Goal: Task Accomplishment & Management: Manage account settings

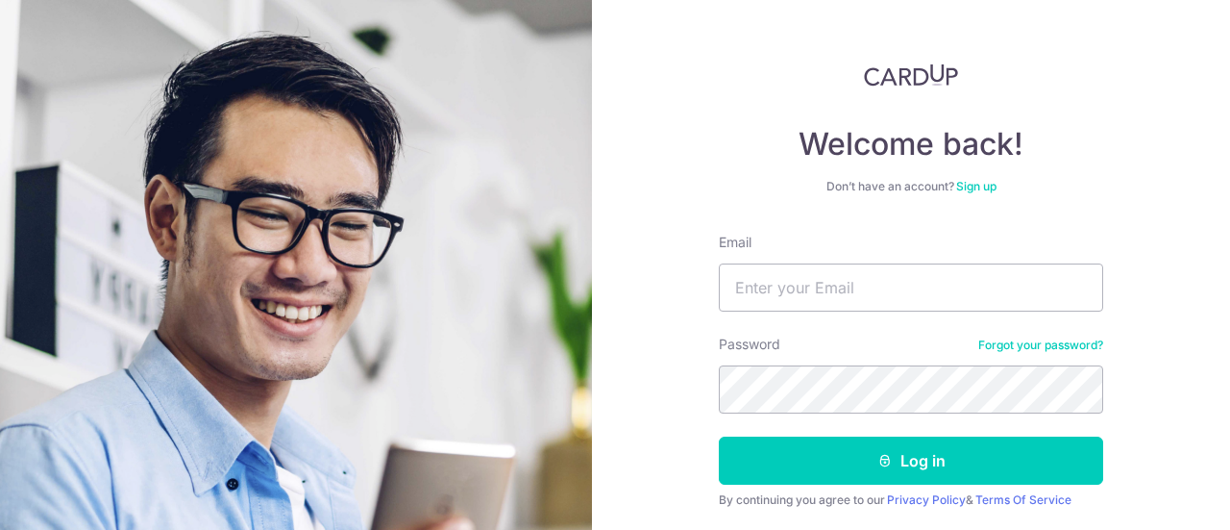
scroll to position [136, 0]
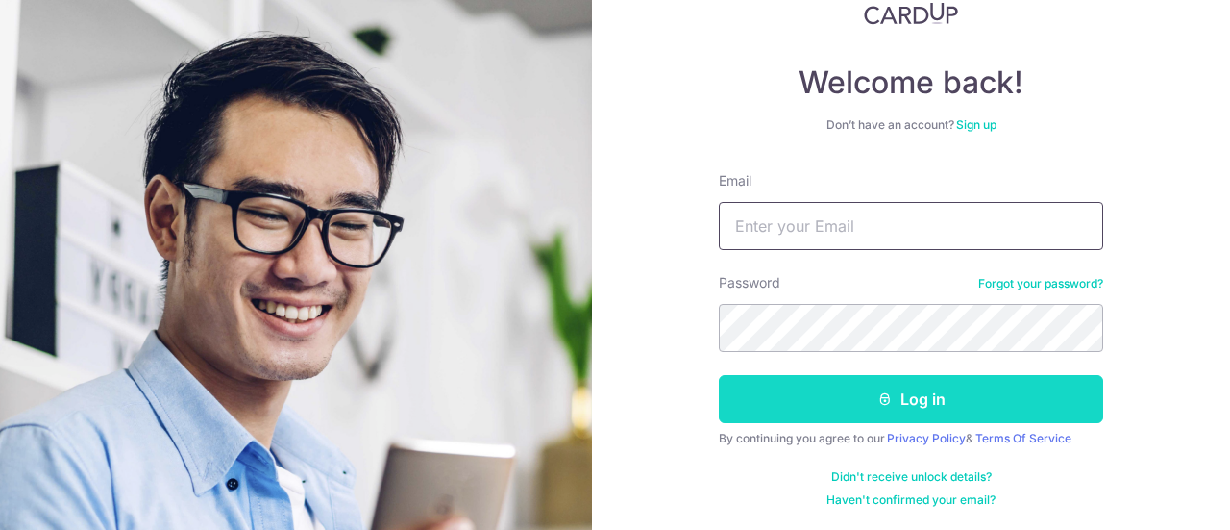
type input "[EMAIL_ADDRESS][DOMAIN_NAME]"
click at [834, 394] on button "Log in" at bounding box center [911, 399] width 384 height 48
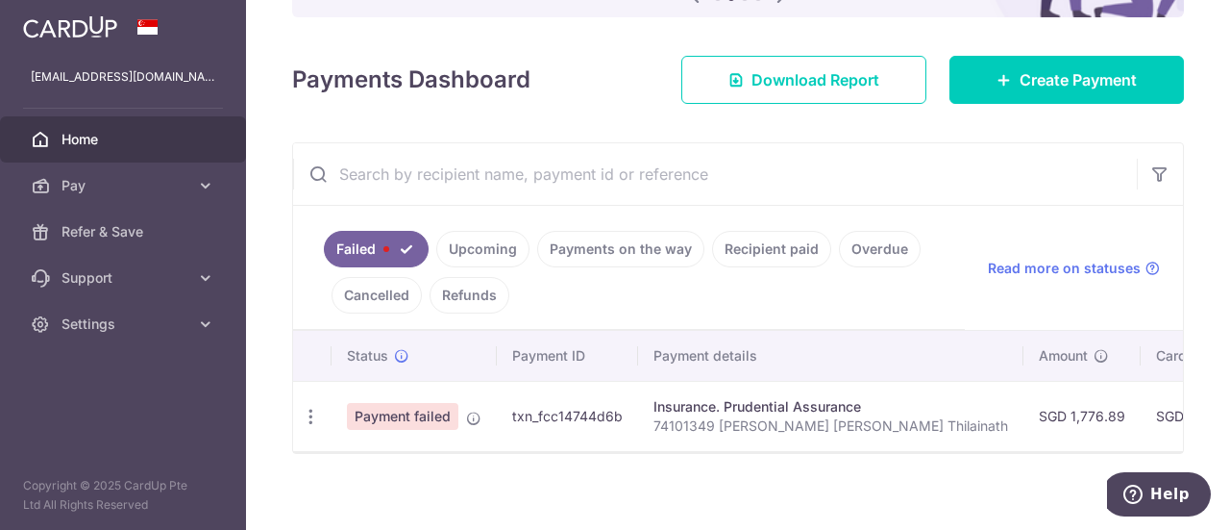
scroll to position [248, 0]
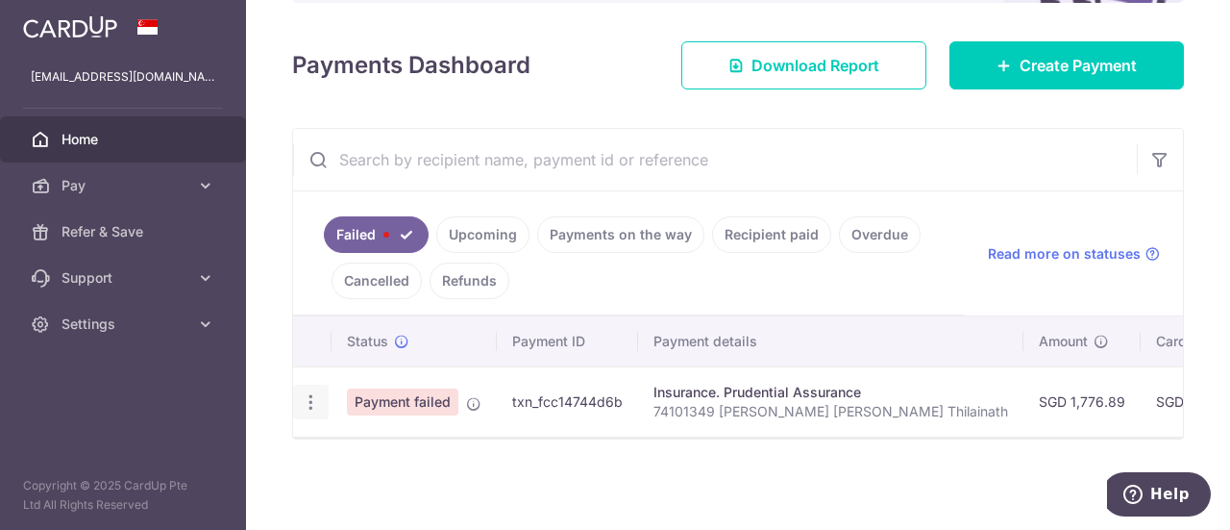
click at [303, 399] on icon "button" at bounding box center [311, 402] width 20 height 20
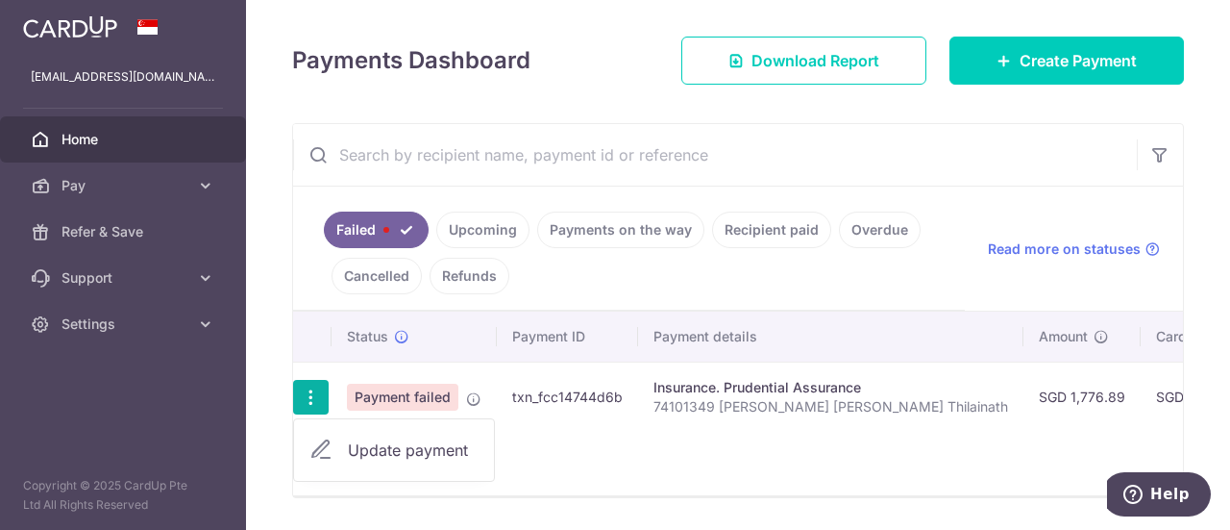
click at [361, 453] on span "Update payment" at bounding box center [413, 449] width 131 height 23
radio input "true"
type input "1,776.89"
type input "74101349 [PERSON_NAME] [PERSON_NAME] Thilainath"
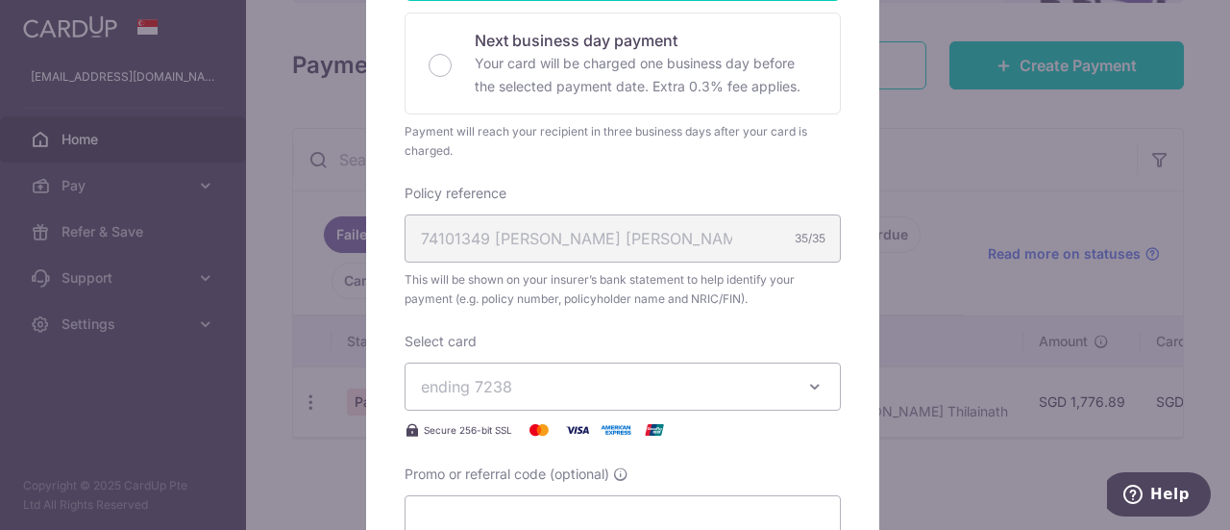
scroll to position [480, 0]
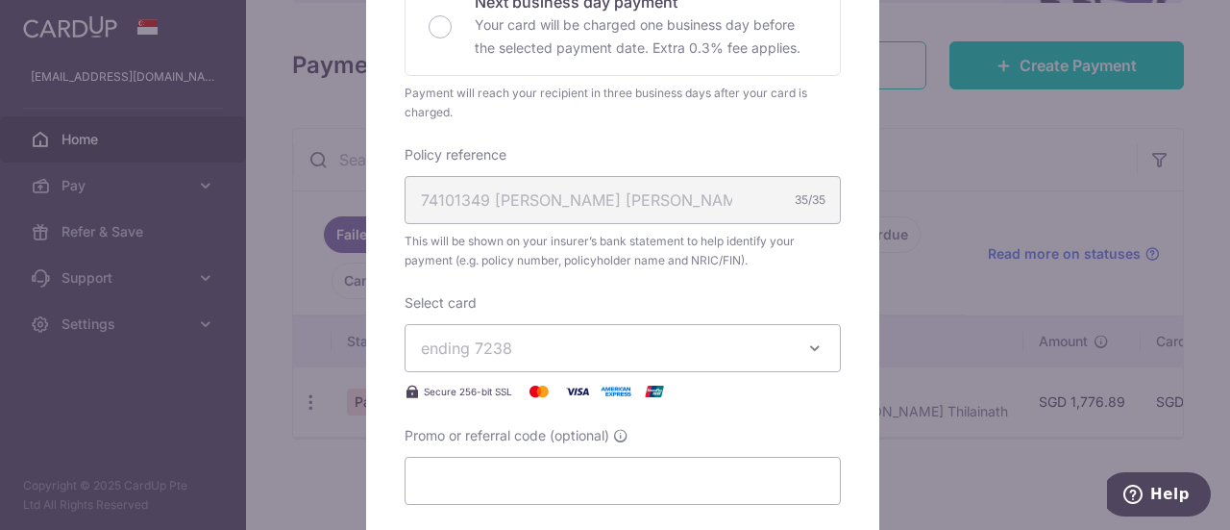
click at [590, 345] on span "ending 7238" at bounding box center [605, 347] width 369 height 23
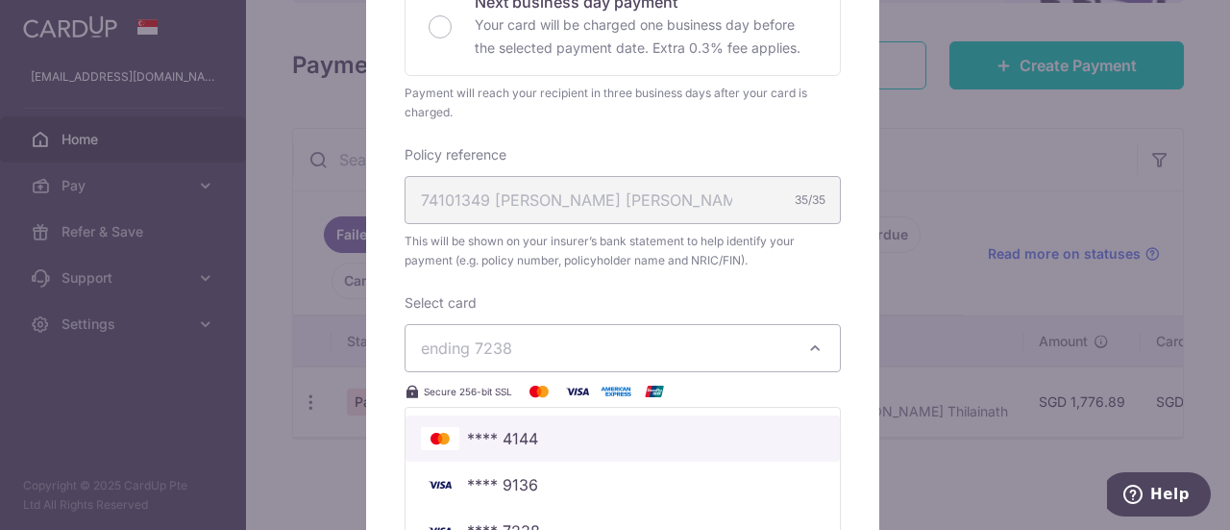
click at [578, 427] on span "**** 4144" at bounding box center [623, 438] width 404 height 23
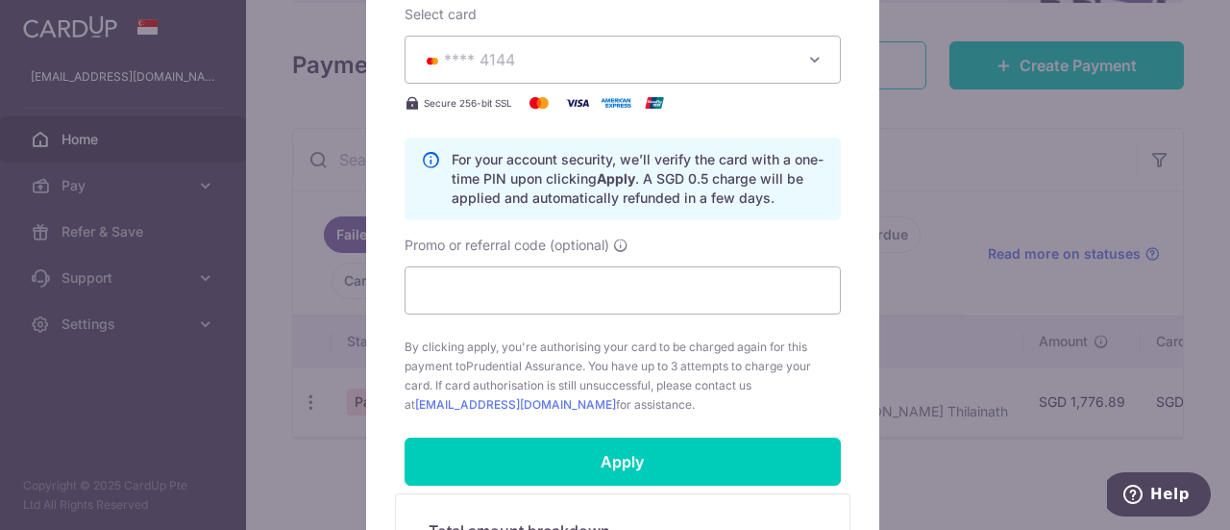
scroll to position [865, 0]
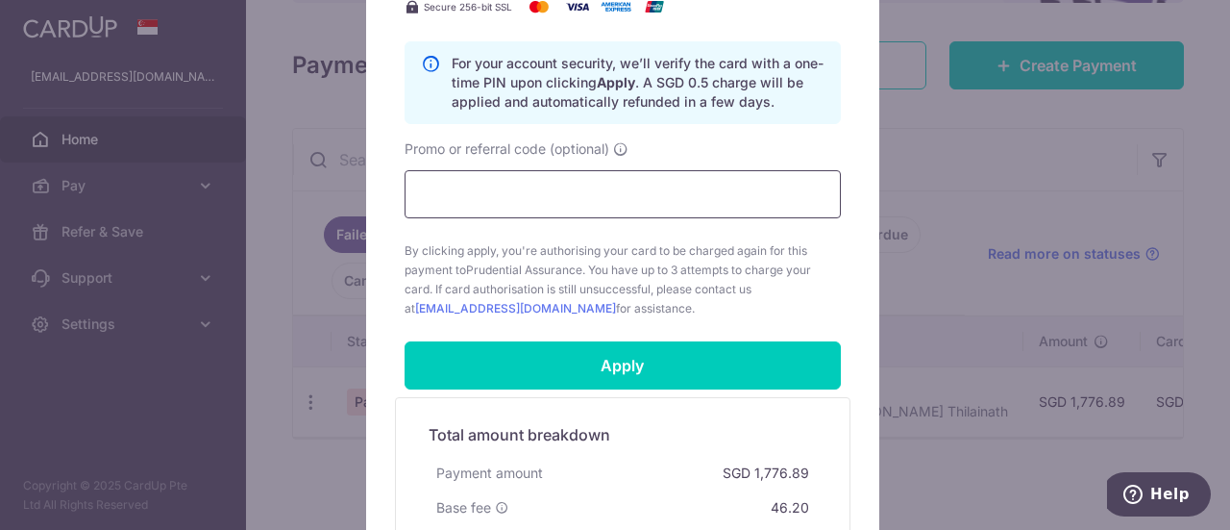
click at [547, 193] on input "Promo or referral code (optional)" at bounding box center [623, 194] width 436 height 48
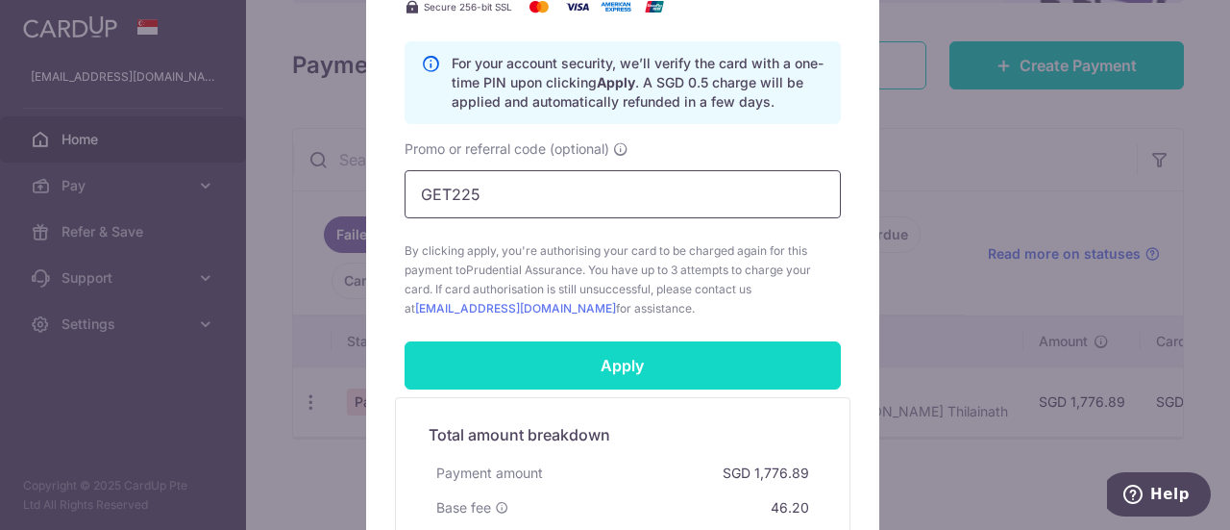
type input "GET225"
click at [540, 360] on input "Apply" at bounding box center [623, 365] width 436 height 48
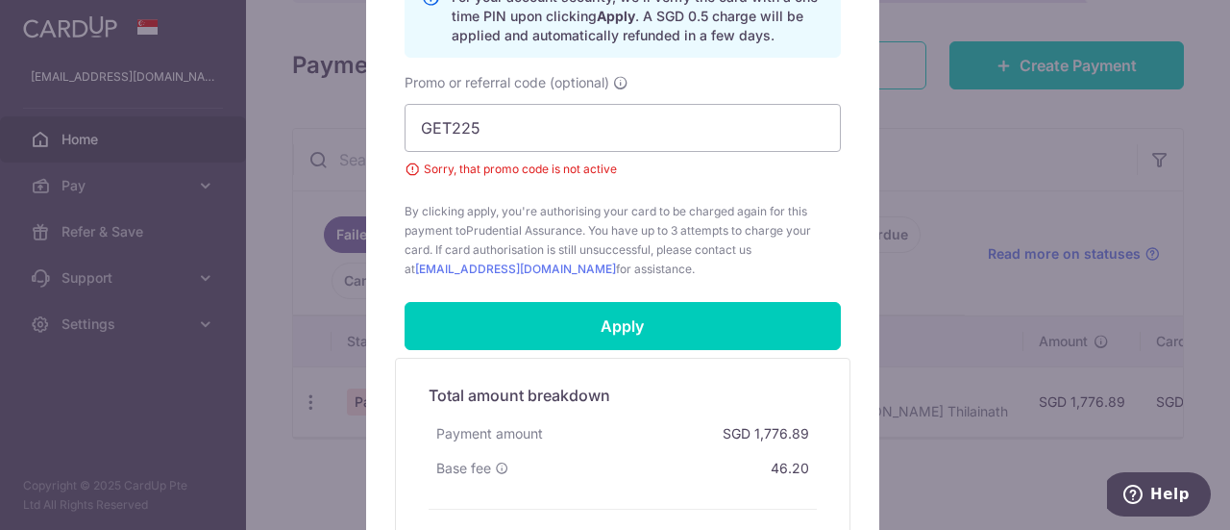
scroll to position [961, 0]
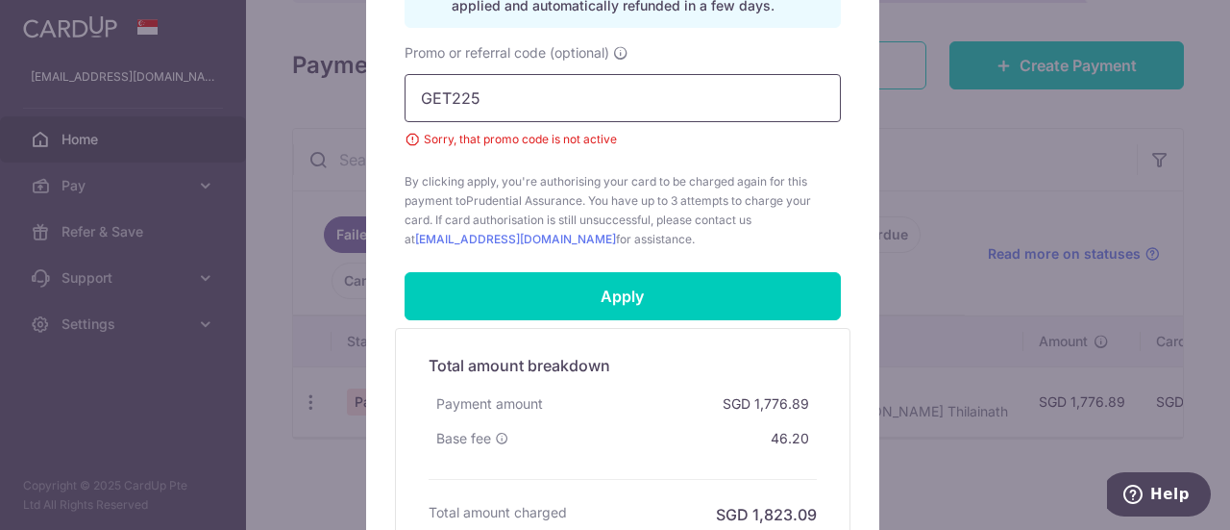
drag, startPoint x: 450, startPoint y: 74, endPoint x: 478, endPoint y: 93, distance: 33.9
click at [452, 88] on input "GET225" at bounding box center [623, 98] width 436 height 48
drag, startPoint x: 480, startPoint y: 93, endPoint x: 382, endPoint y: 99, distance: 97.2
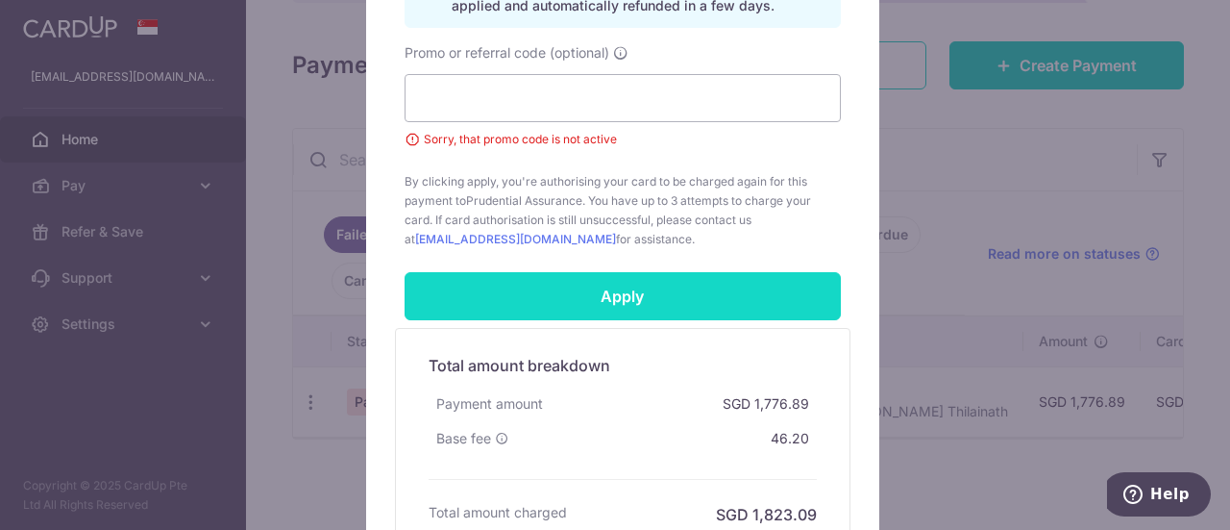
click at [598, 282] on input "Apply" at bounding box center [623, 296] width 436 height 48
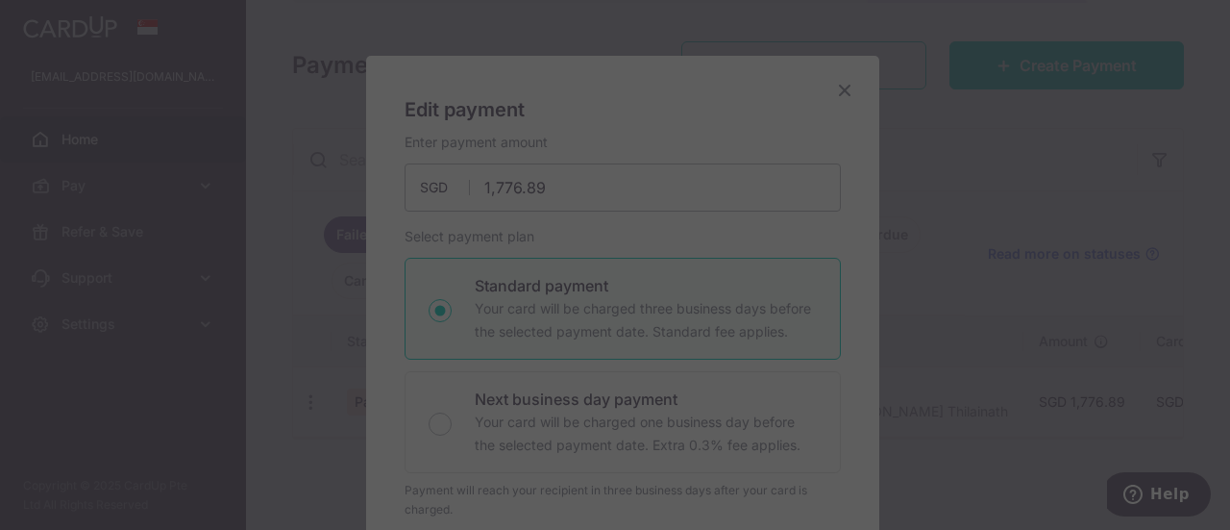
scroll to position [96, 0]
